Goal: Browse casually

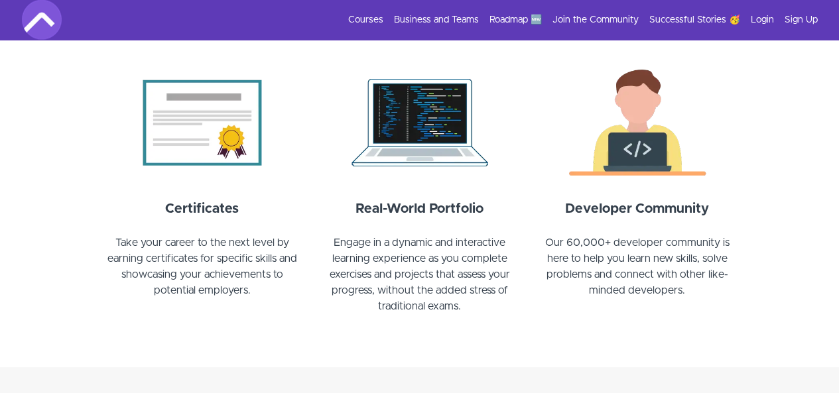
scroll to position [1264, 0]
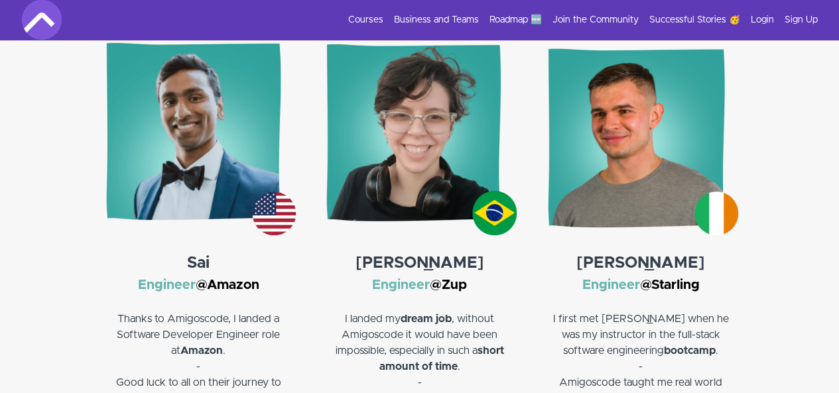
scroll to position [1658, 0]
